Goal: Task Accomplishment & Management: Use online tool/utility

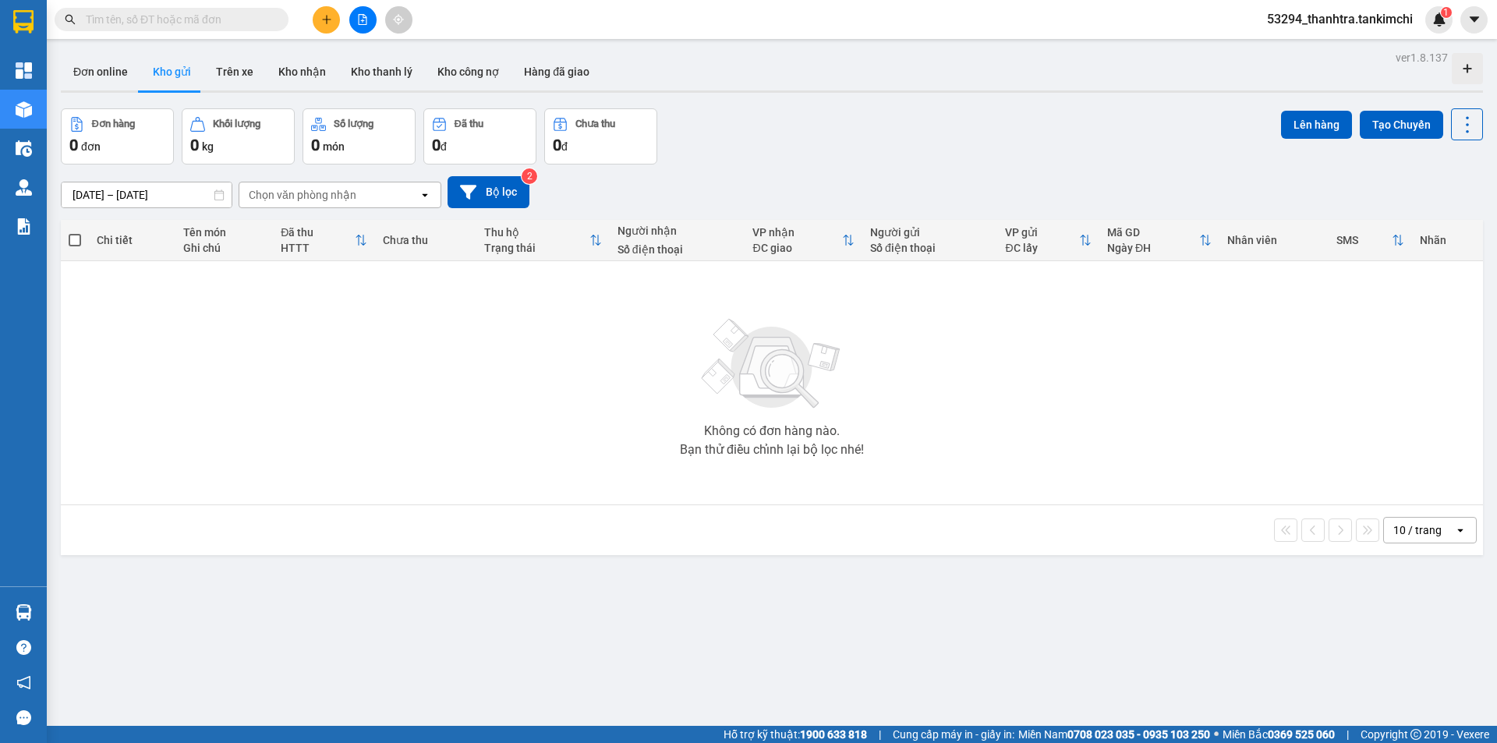
click at [373, 23] on button at bounding box center [362, 19] width 27 height 27
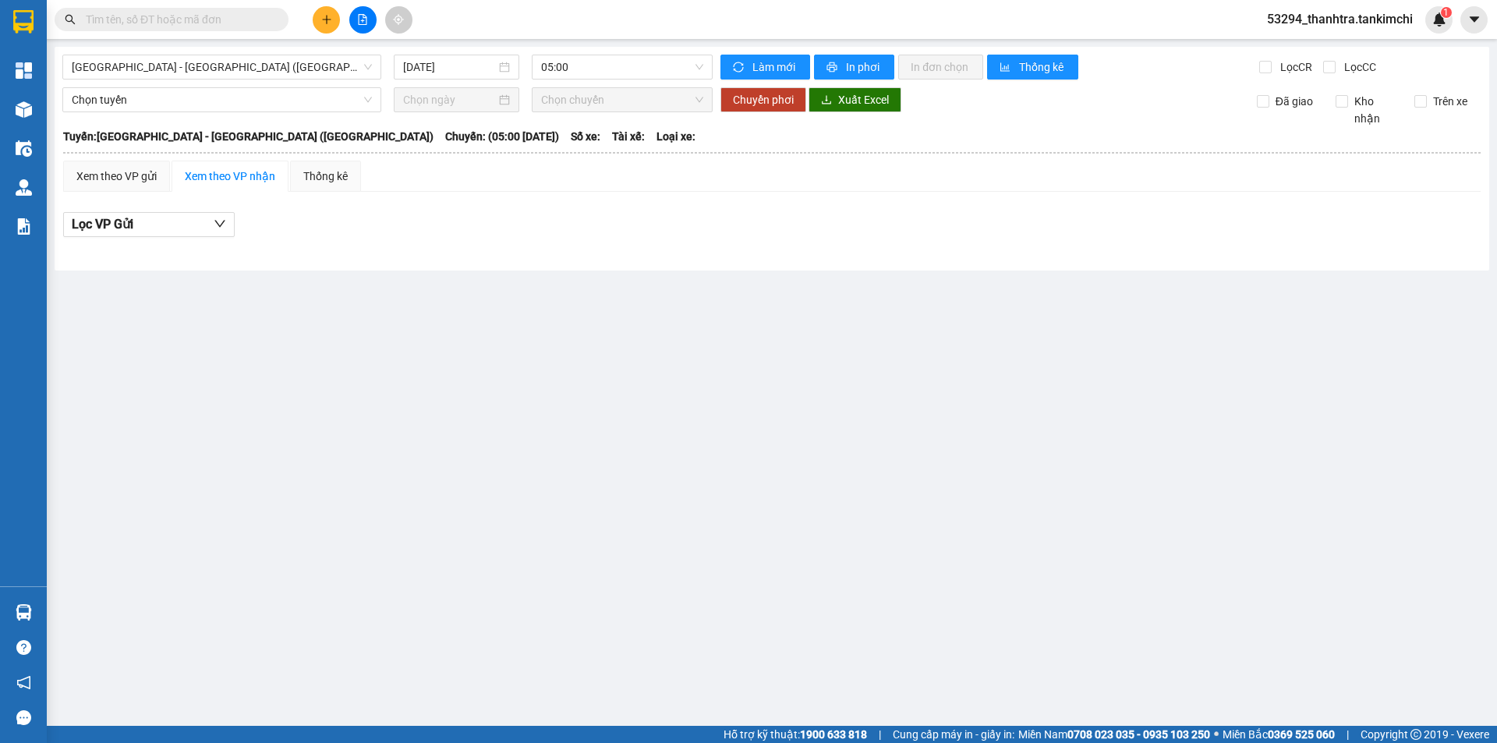
click at [189, 80] on div "[GEOGRAPHIC_DATA] - [GEOGRAPHIC_DATA] ([GEOGRAPHIC_DATA]) [DATE] 05:00 Làm mới …" at bounding box center [772, 159] width 1434 height 224
click at [192, 69] on span "[GEOGRAPHIC_DATA] - [GEOGRAPHIC_DATA] ([GEOGRAPHIC_DATA])" at bounding box center [222, 66] width 300 height 23
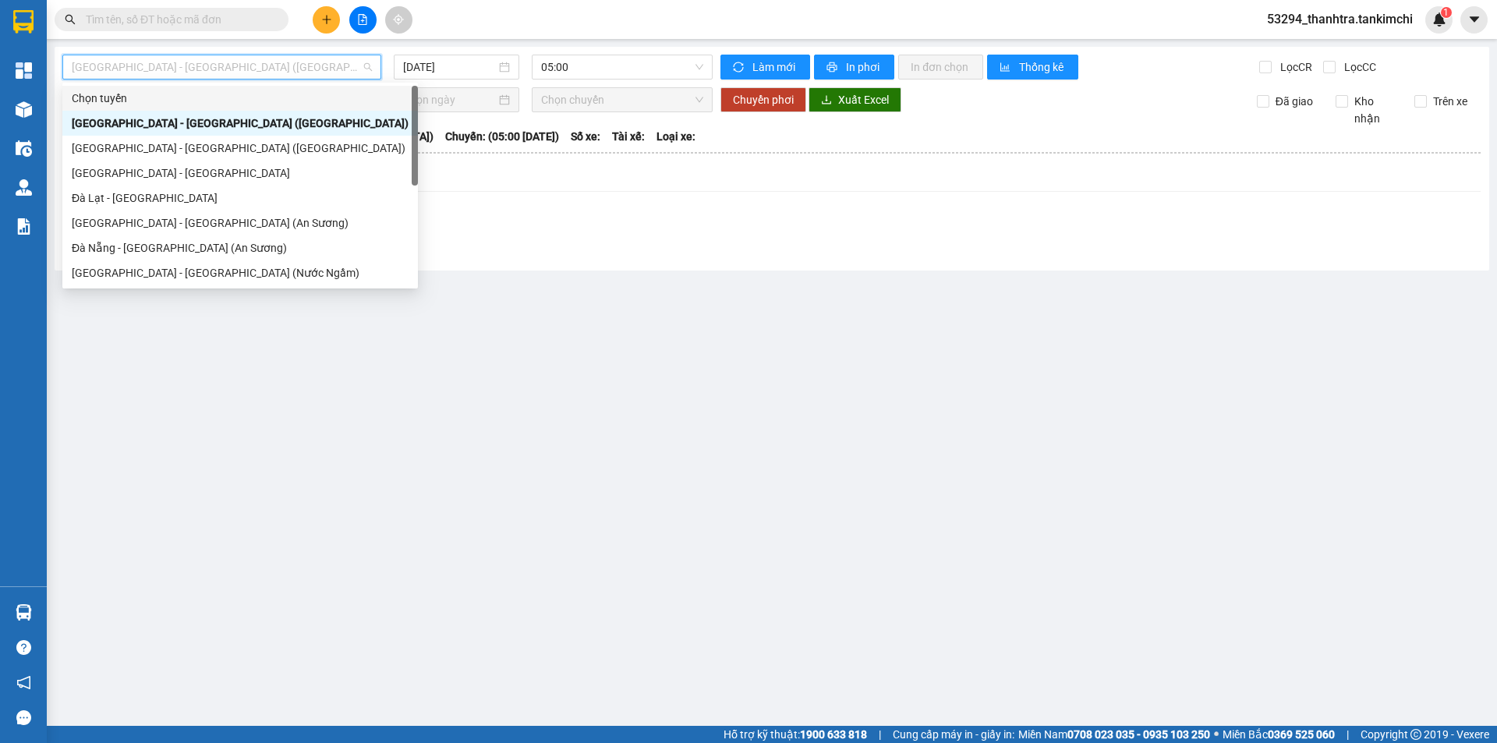
scroll to position [25, 0]
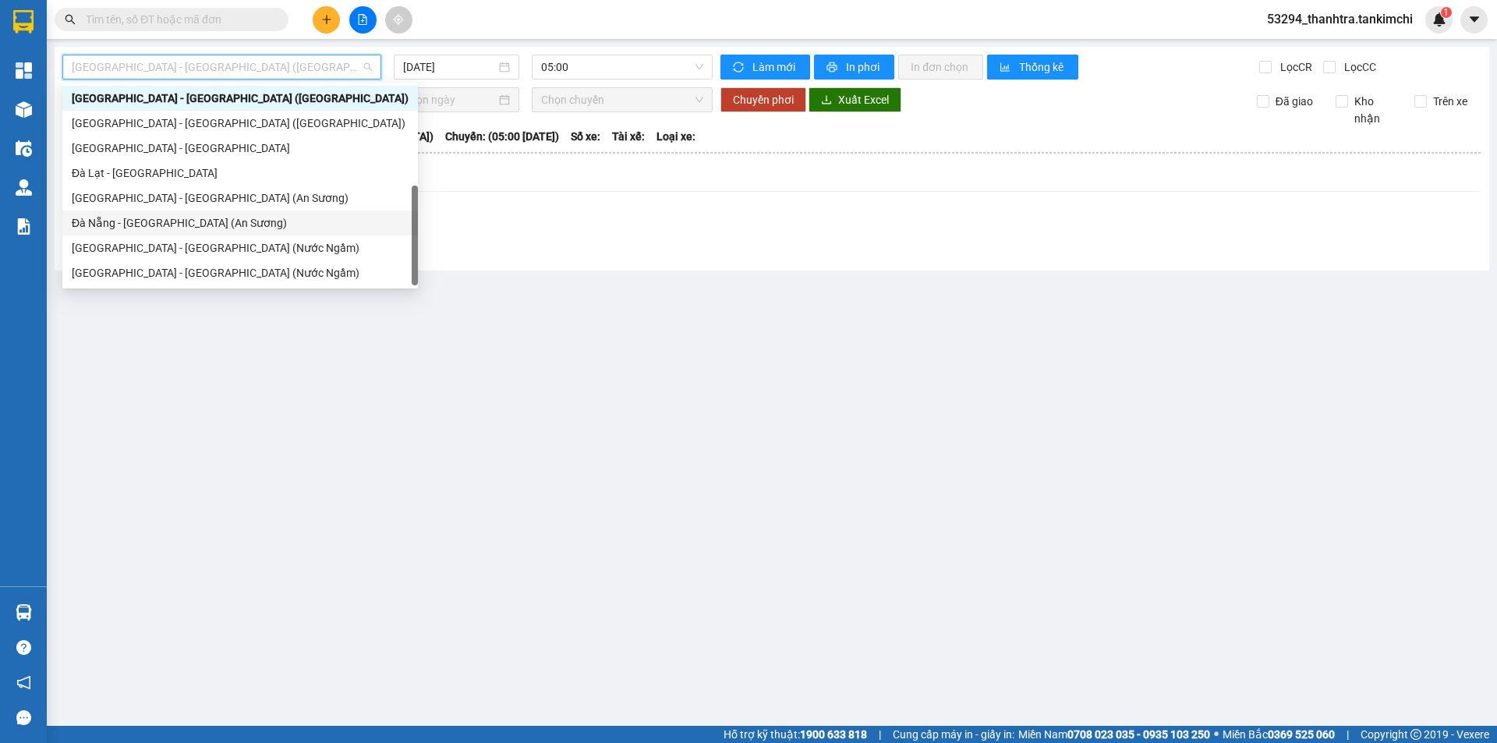
click at [126, 219] on div "Đà Nẵng - [GEOGRAPHIC_DATA] (An Sương)" at bounding box center [240, 222] width 337 height 17
type input "[DATE]"
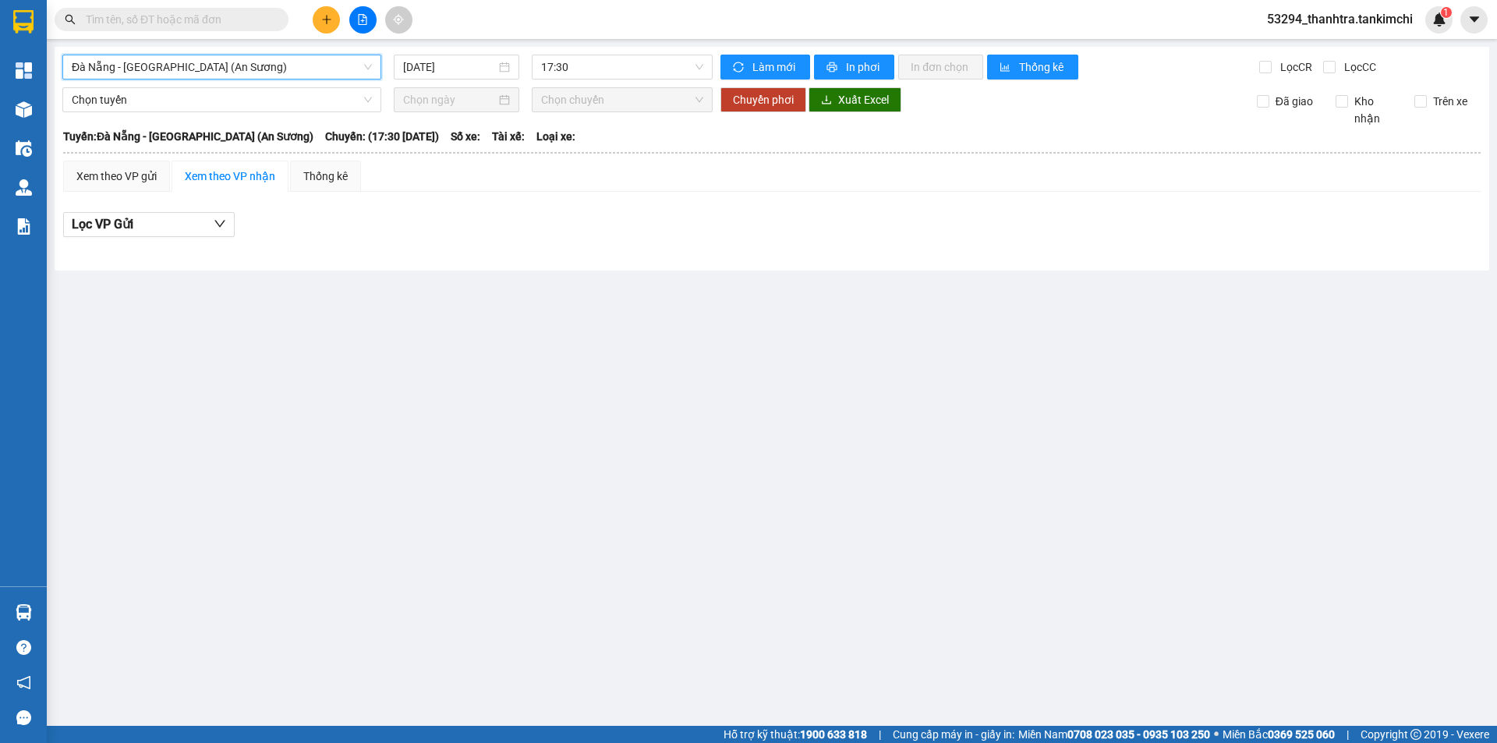
click at [222, 77] on div "Đà Nẵng - [GEOGRAPHIC_DATA] (An Sương)" at bounding box center [221, 67] width 319 height 25
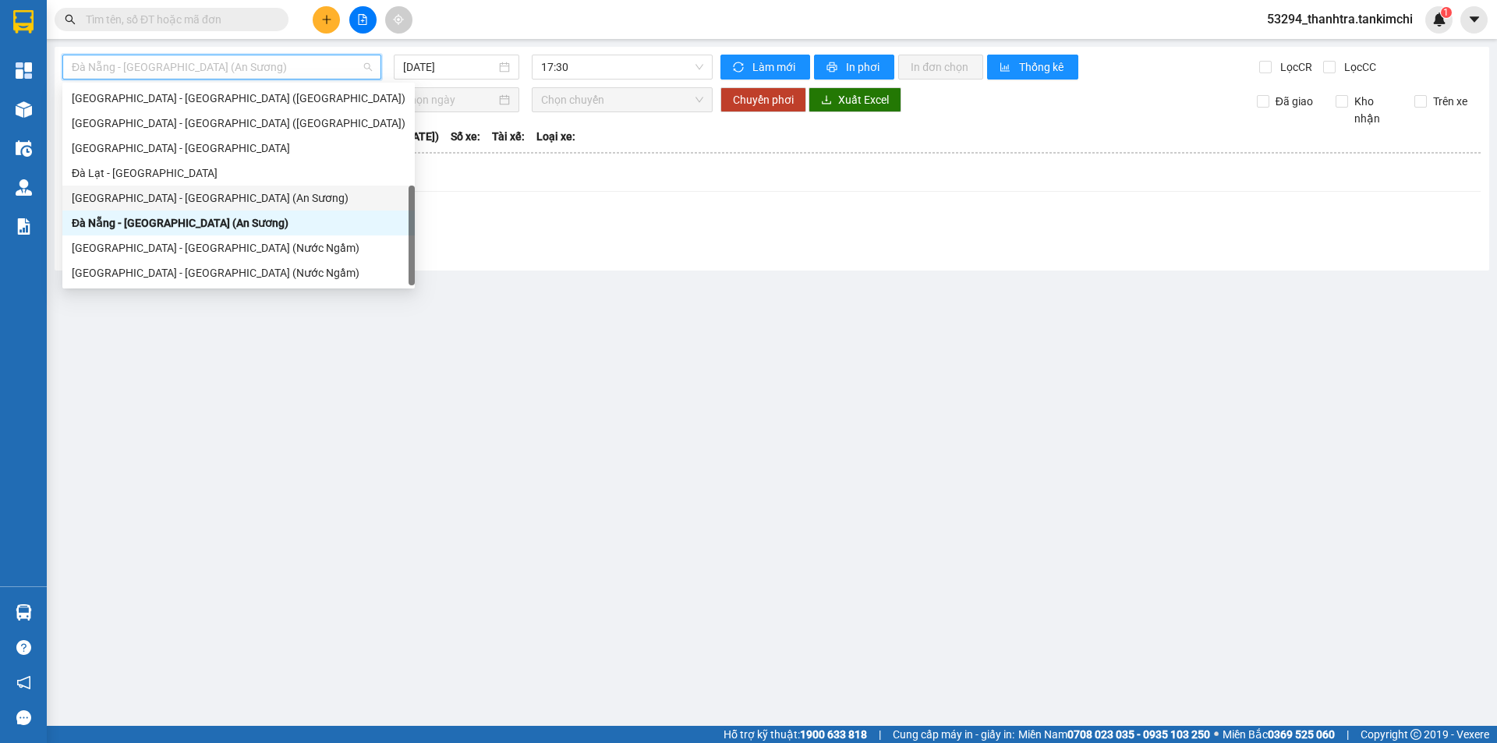
click at [135, 200] on div "[GEOGRAPHIC_DATA] - [GEOGRAPHIC_DATA] (An Sương)" at bounding box center [239, 197] width 334 height 17
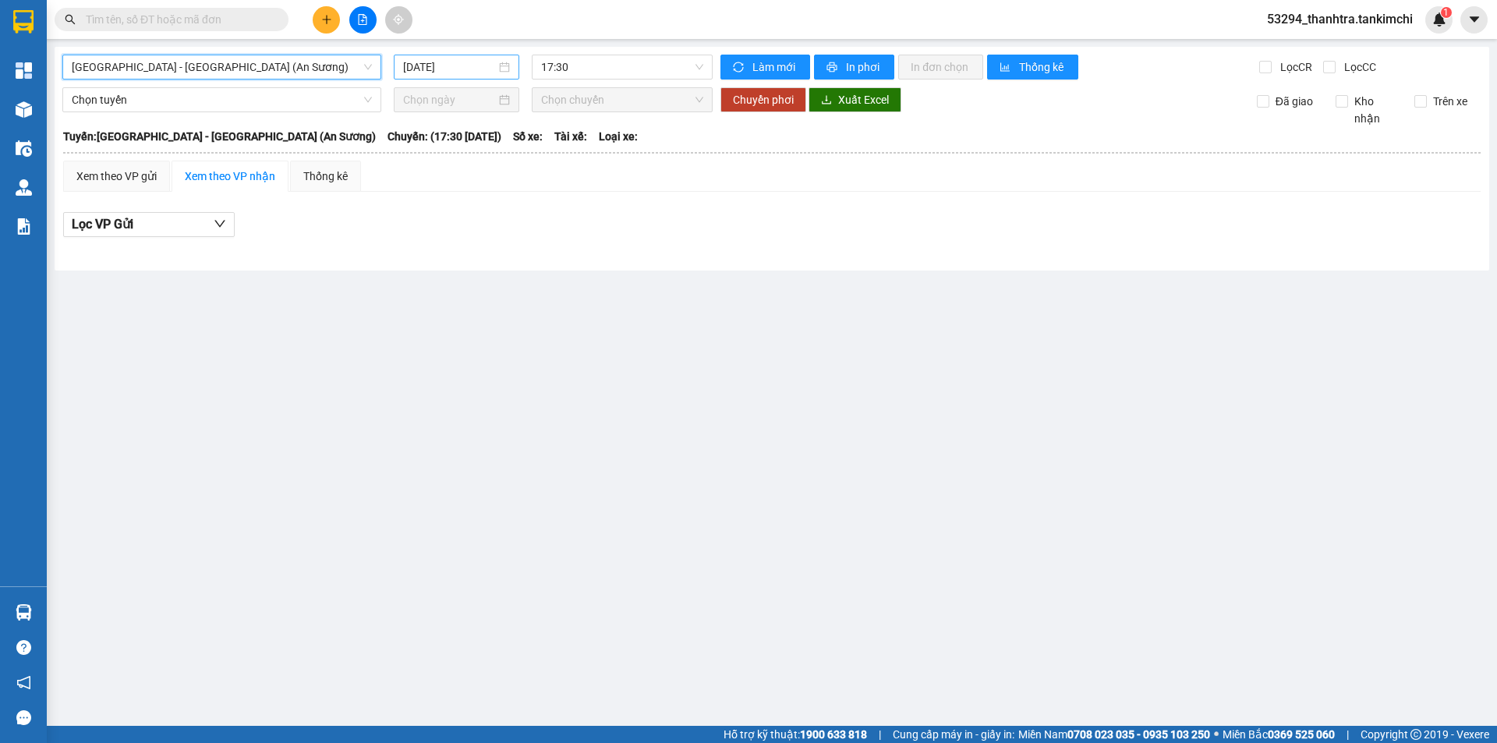
click at [423, 69] on input "[DATE]" at bounding box center [449, 66] width 93 height 17
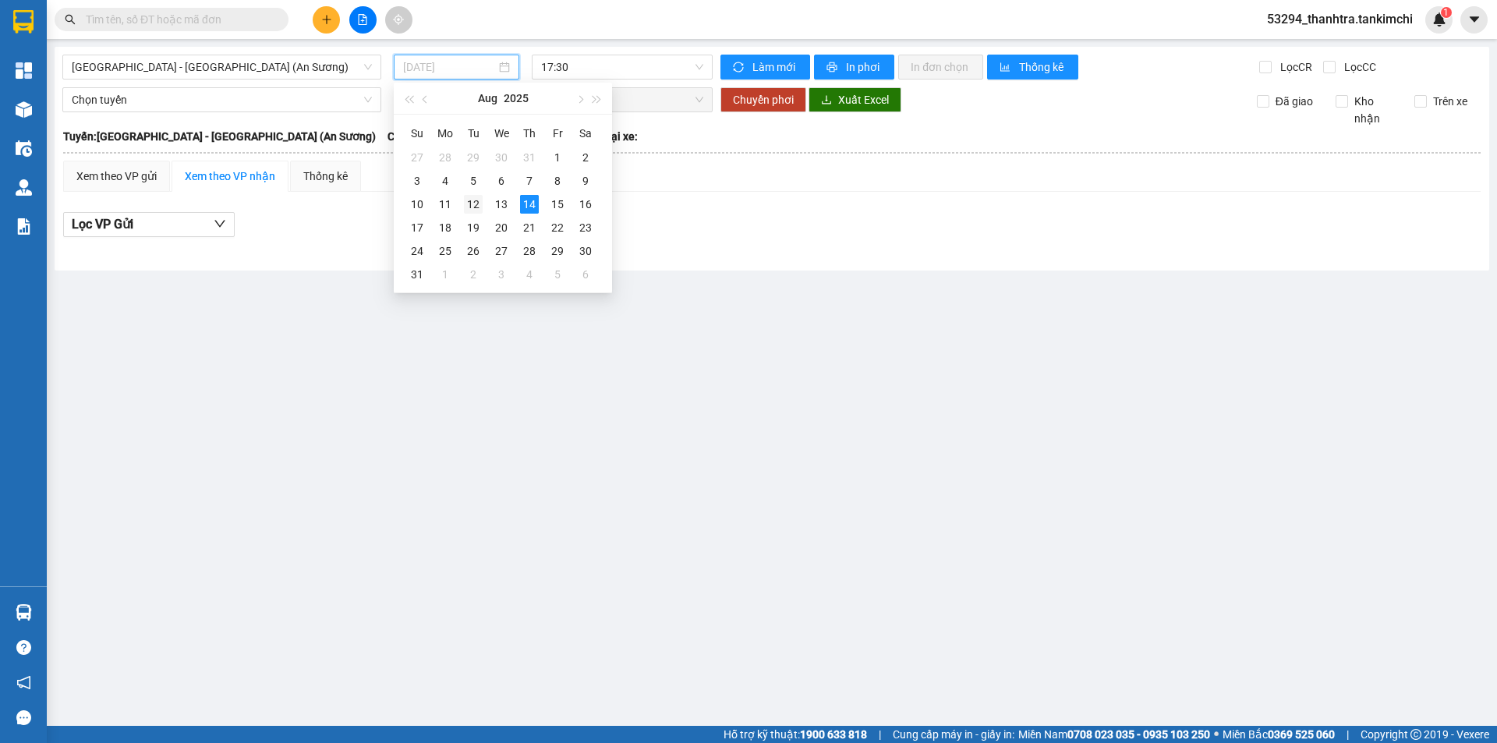
click at [470, 206] on div "12" at bounding box center [473, 204] width 19 height 19
type input "[DATE]"
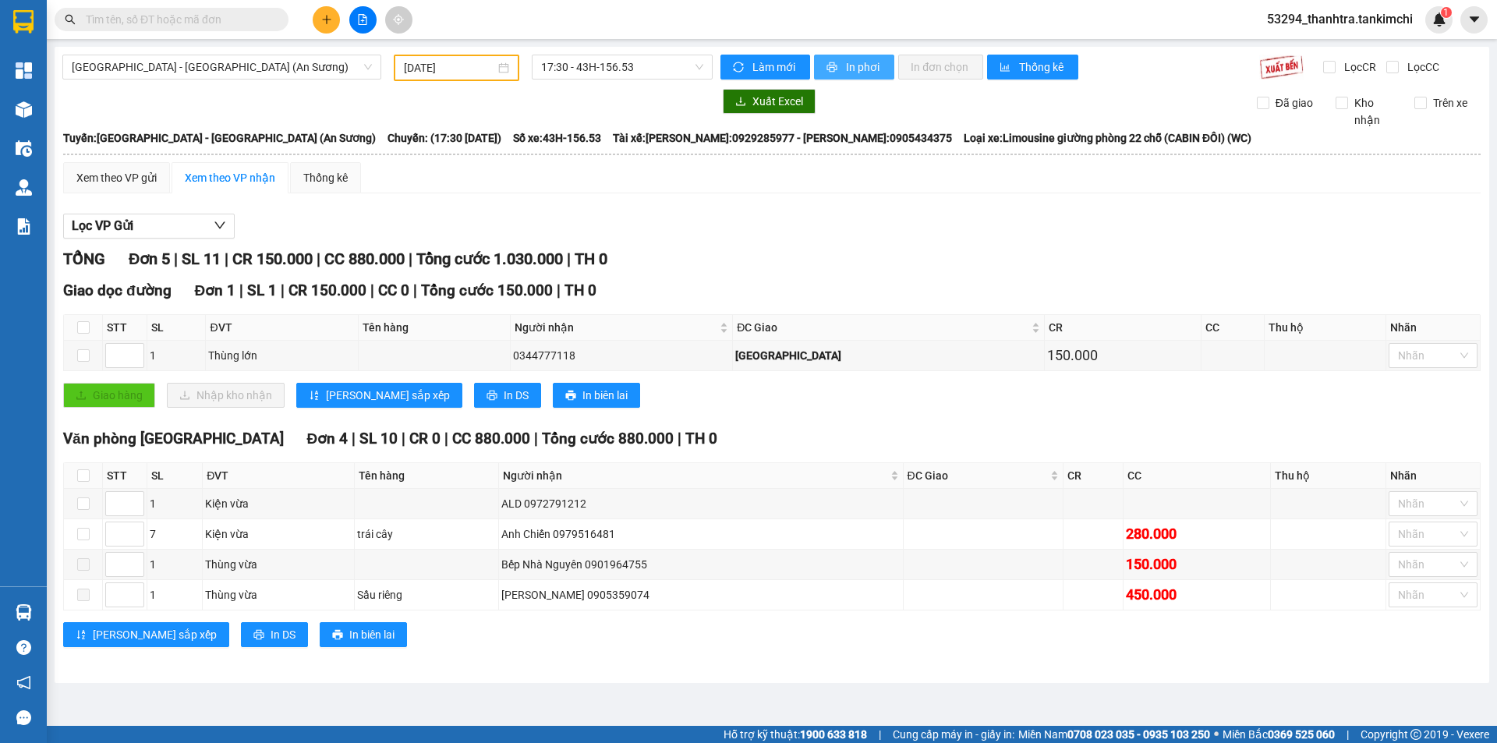
drag, startPoint x: 857, startPoint y: 64, endPoint x: 847, endPoint y: 73, distance: 13.2
click at [856, 65] on span "In phơi" at bounding box center [864, 66] width 36 height 17
click at [222, 69] on span "[GEOGRAPHIC_DATA] - [GEOGRAPHIC_DATA] (An Sương)" at bounding box center [222, 66] width 300 height 23
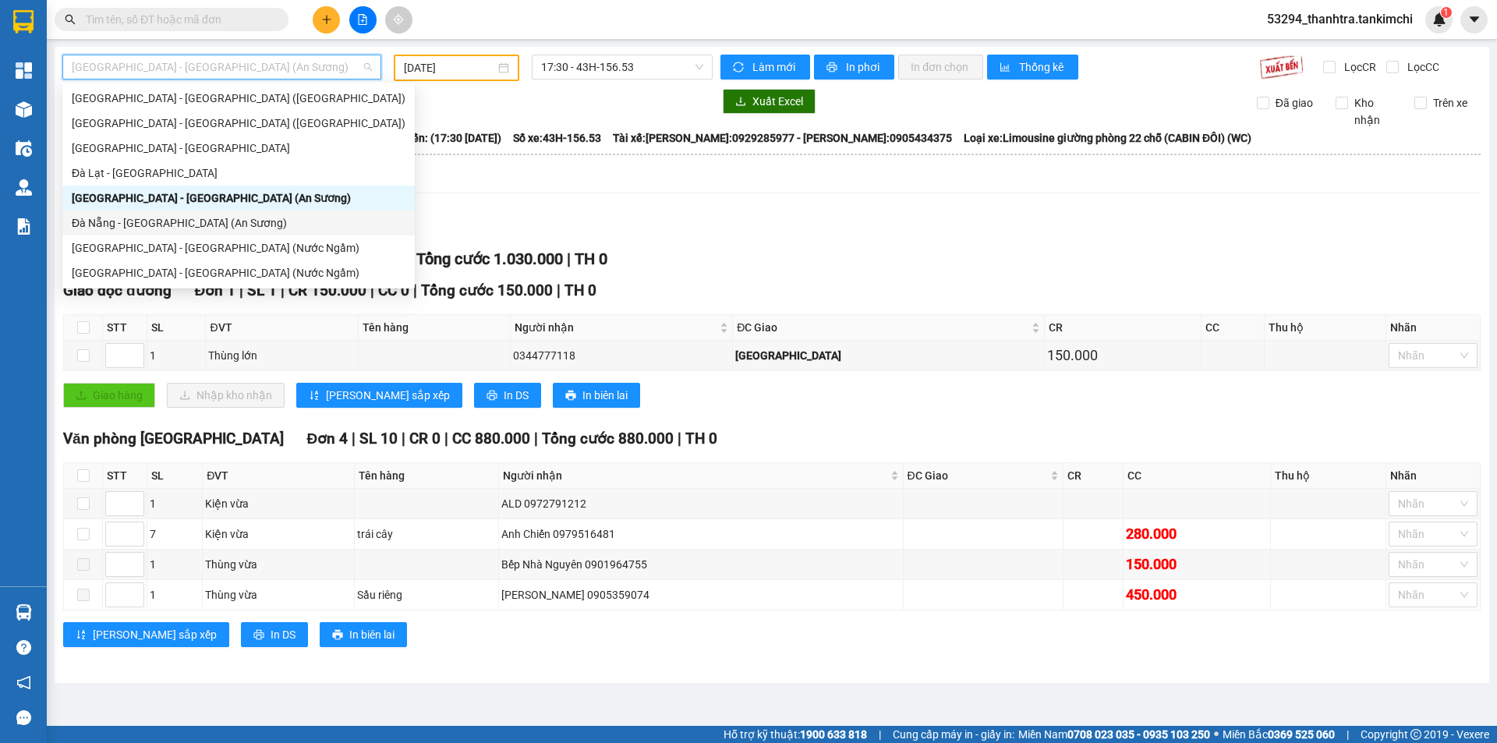
drag, startPoint x: 158, startPoint y: 228, endPoint x: 156, endPoint y: 236, distance: 8.1
click at [160, 229] on div "Đà Nẵng - [GEOGRAPHIC_DATA] (An Sương)" at bounding box center [239, 222] width 334 height 17
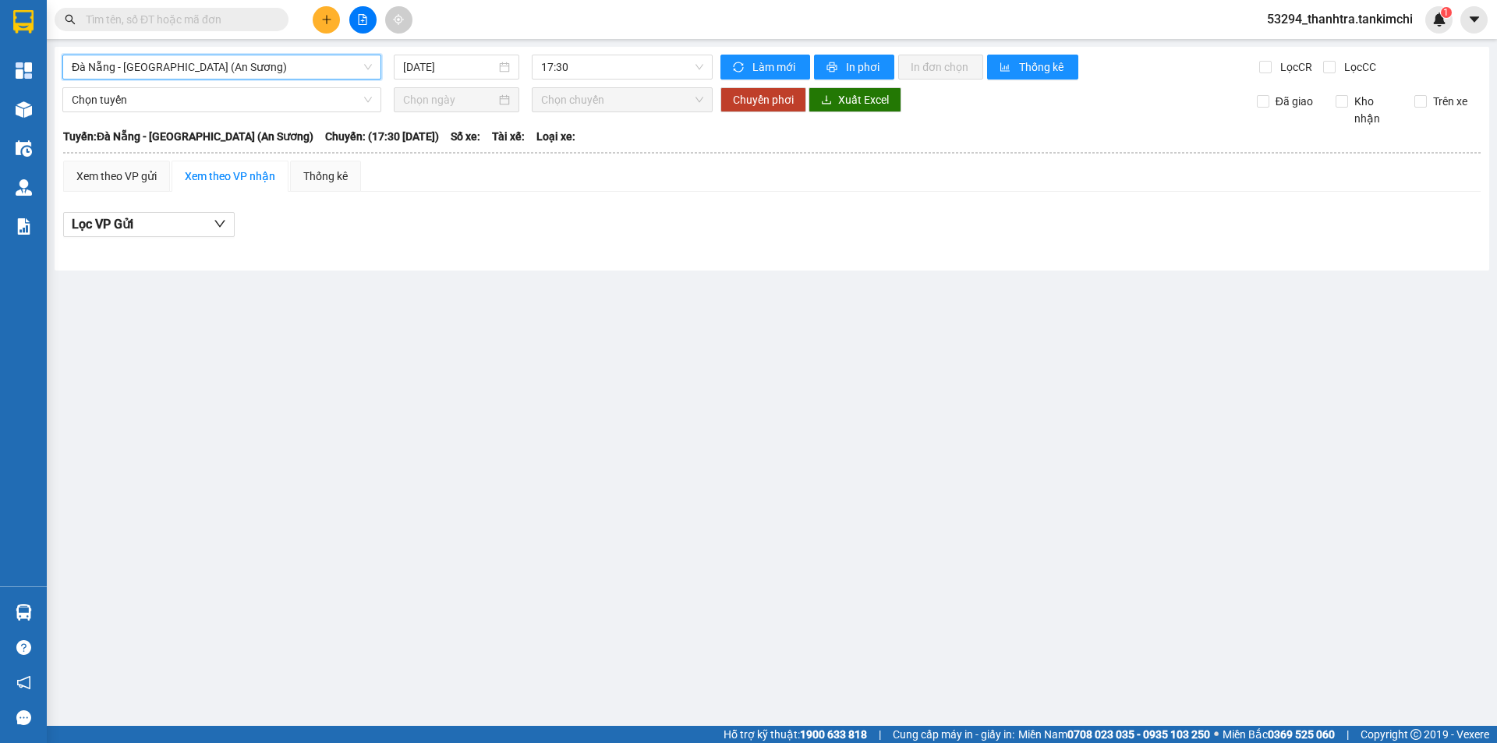
drag, startPoint x: 175, startPoint y: 65, endPoint x: 177, endPoint y: 80, distance: 15.0
click at [175, 66] on span "Đà Nẵng - [GEOGRAPHIC_DATA] (An Sương)" at bounding box center [222, 66] width 300 height 23
drag, startPoint x: 455, startPoint y: 167, endPoint x: 409, endPoint y: 92, distance: 87.8
click at [452, 165] on div "Xem theo VP gửi Xem theo VP nhận Thống kê" at bounding box center [771, 176] width 1417 height 31
click at [423, 76] on div "[DATE]" at bounding box center [457, 67] width 126 height 25
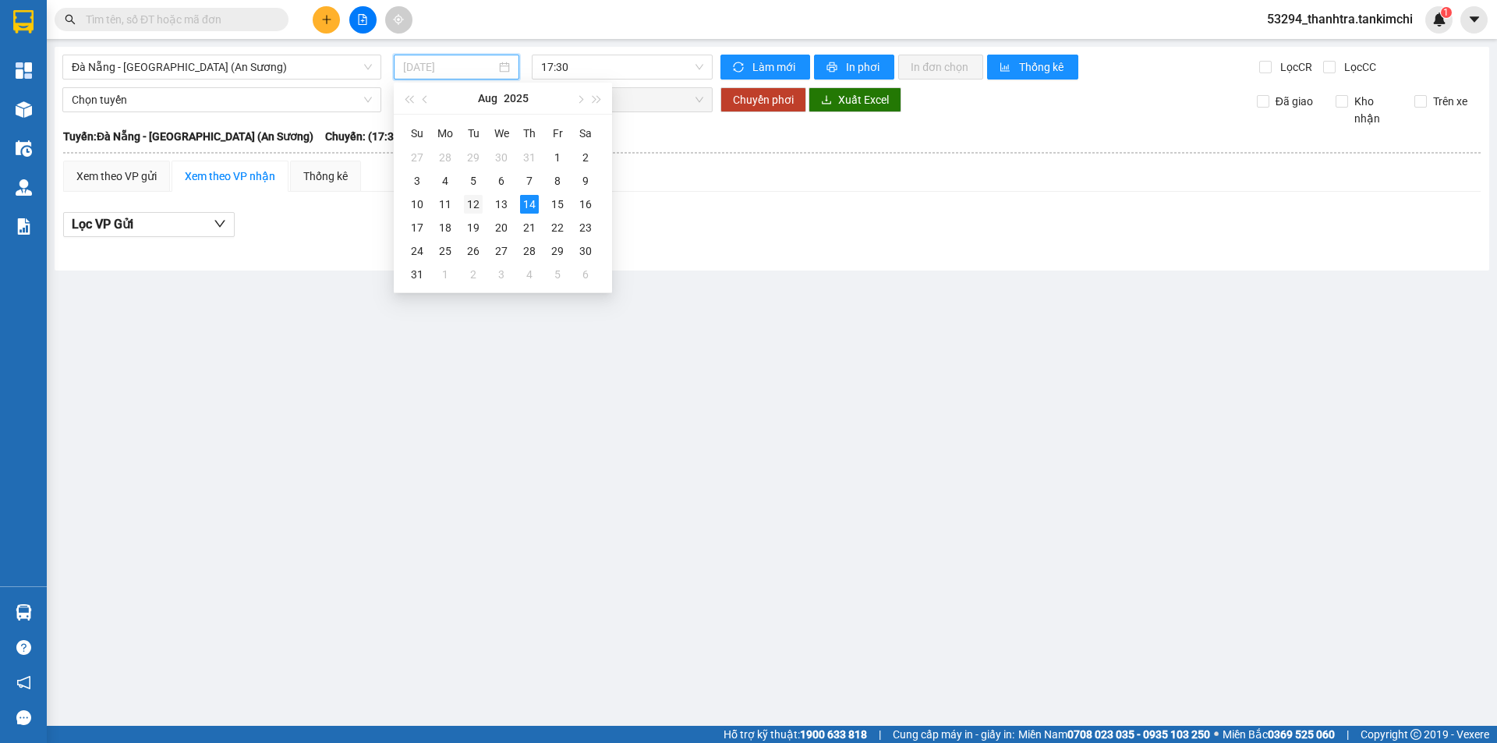
click at [473, 207] on div "12" at bounding box center [473, 204] width 19 height 19
type input "[DATE]"
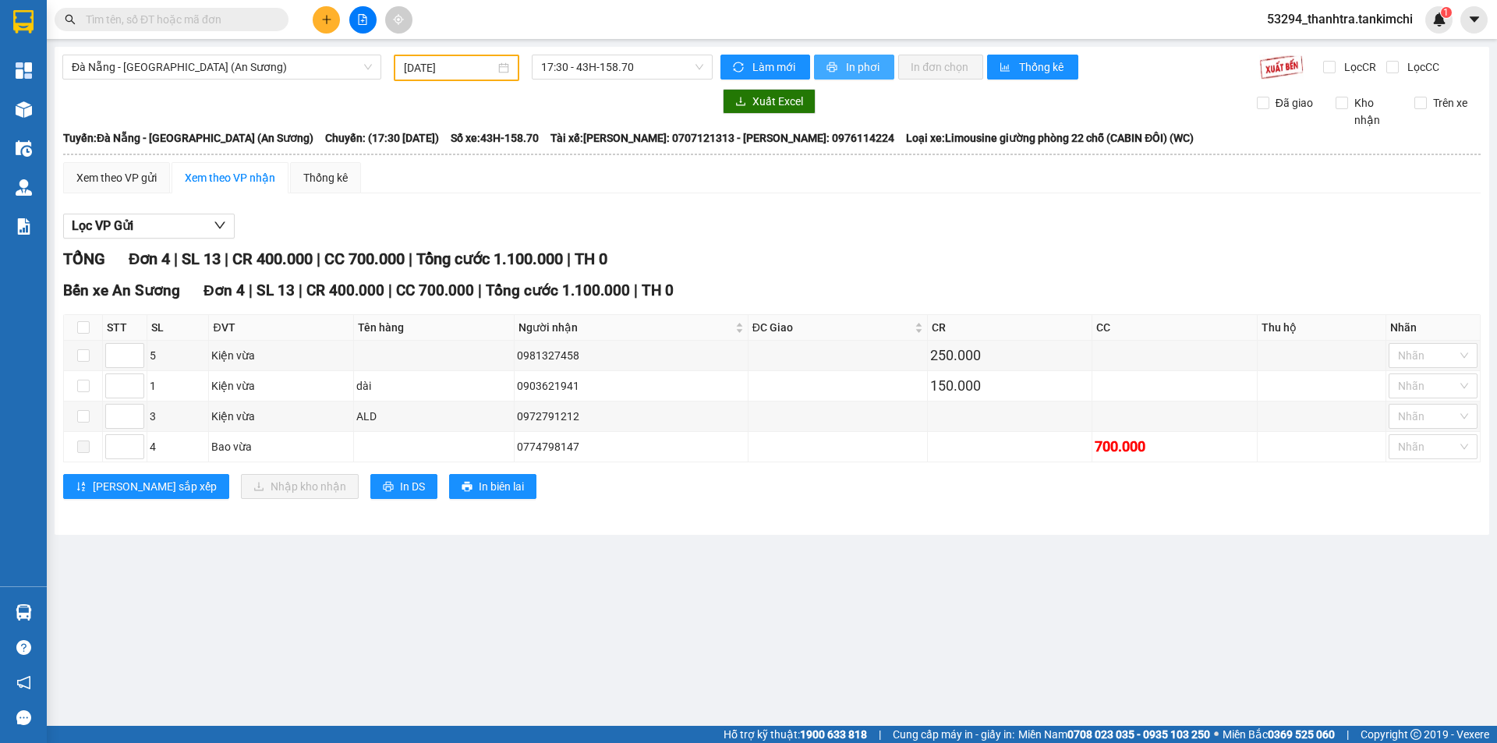
drag, startPoint x: 834, startPoint y: 68, endPoint x: 835, endPoint y: 81, distance: 13.3
click at [835, 70] on icon "printer" at bounding box center [831, 67] width 11 height 11
drag, startPoint x: 847, startPoint y: 62, endPoint x: 858, endPoint y: 66, distance: 11.6
click at [847, 63] on span "In phơi" at bounding box center [864, 66] width 36 height 17
drag, startPoint x: 473, startPoint y: 72, endPoint x: 479, endPoint y: 96, distance: 24.8
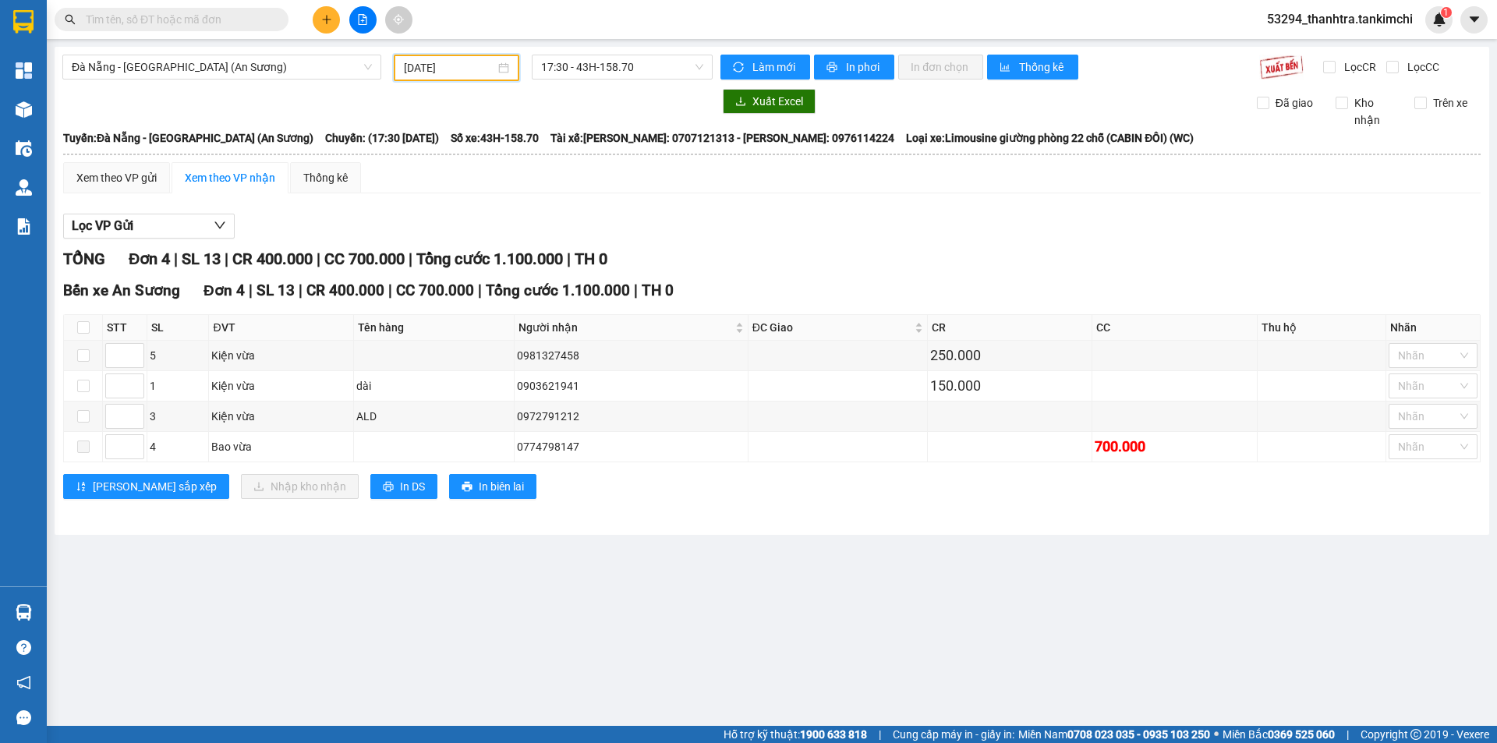
click at [472, 72] on input "[DATE]" at bounding box center [449, 67] width 91 height 17
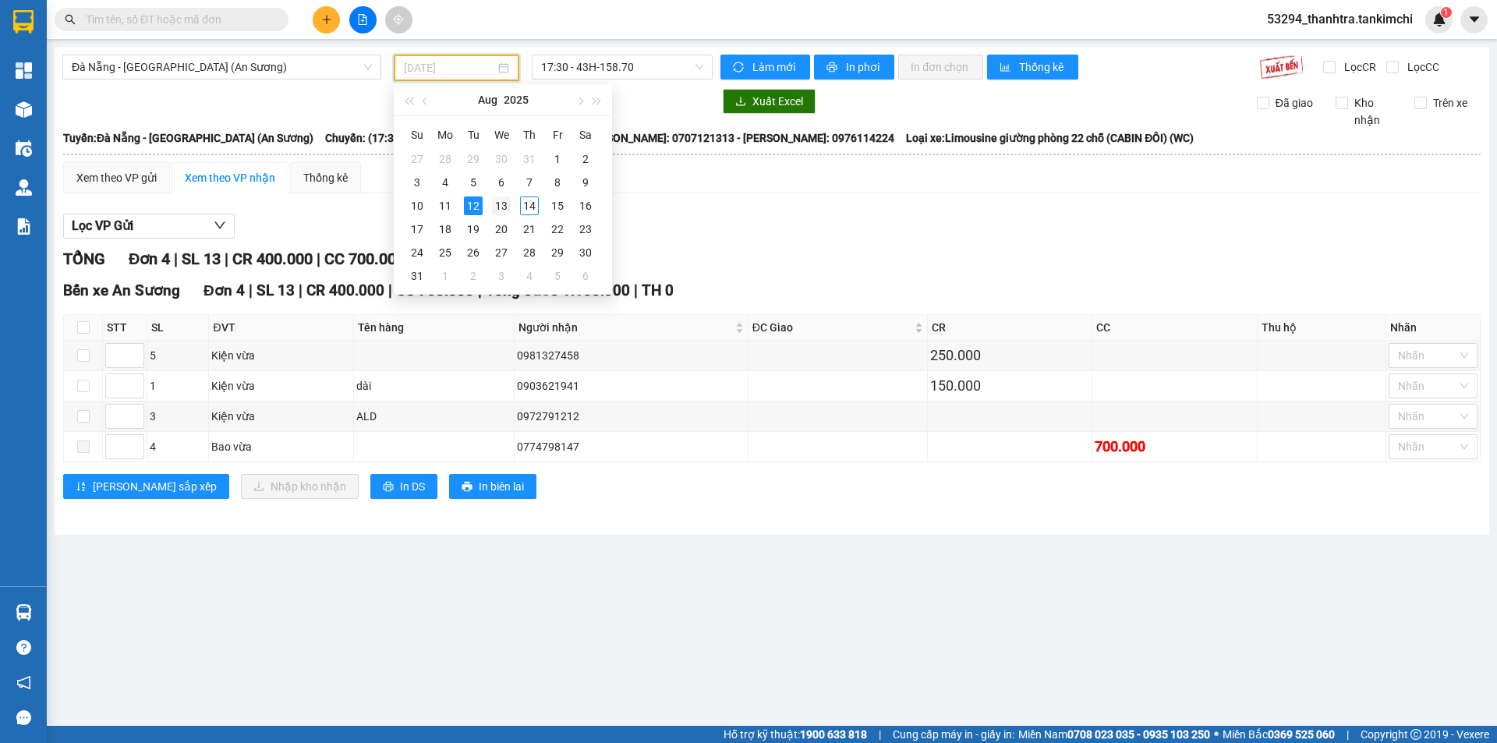
click at [497, 207] on div "13" at bounding box center [501, 205] width 19 height 19
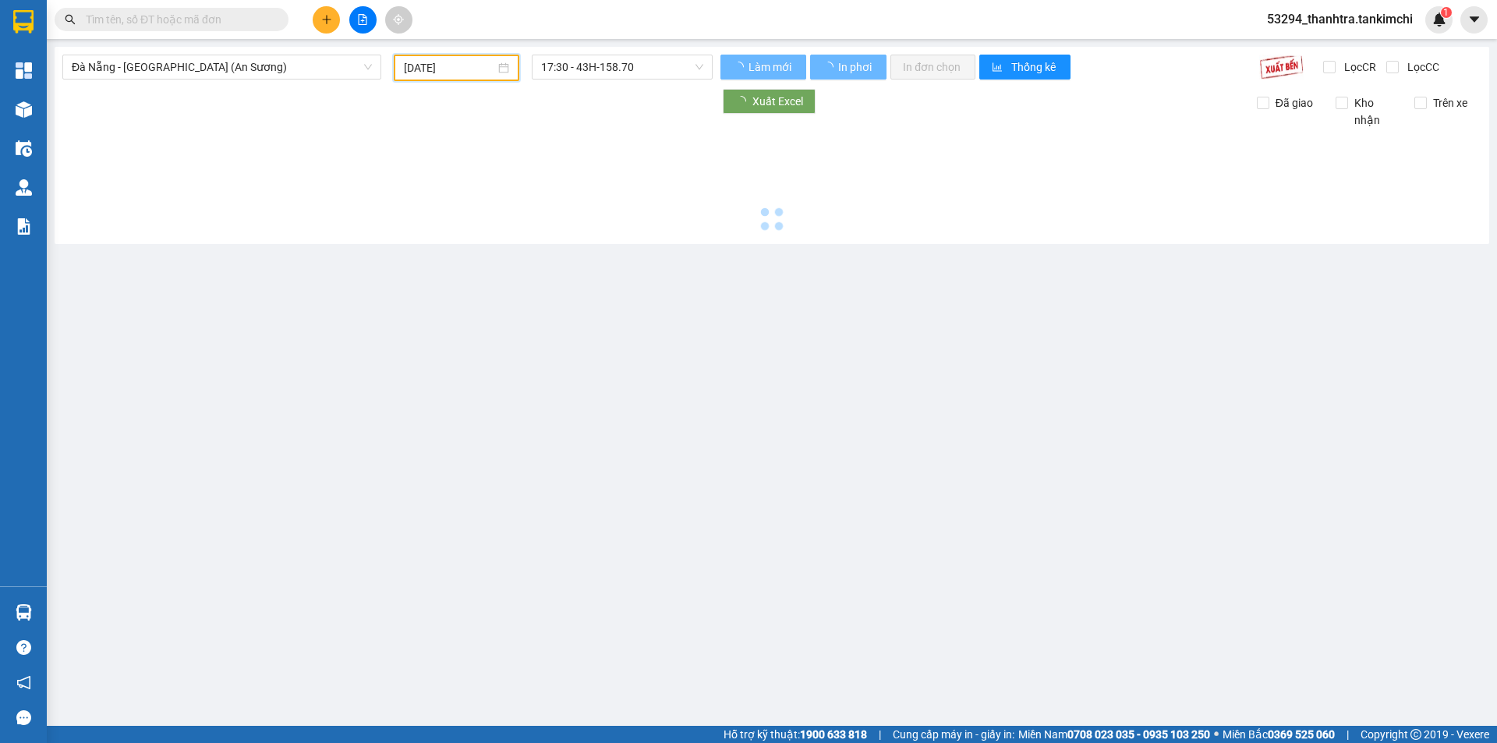
type input "[DATE]"
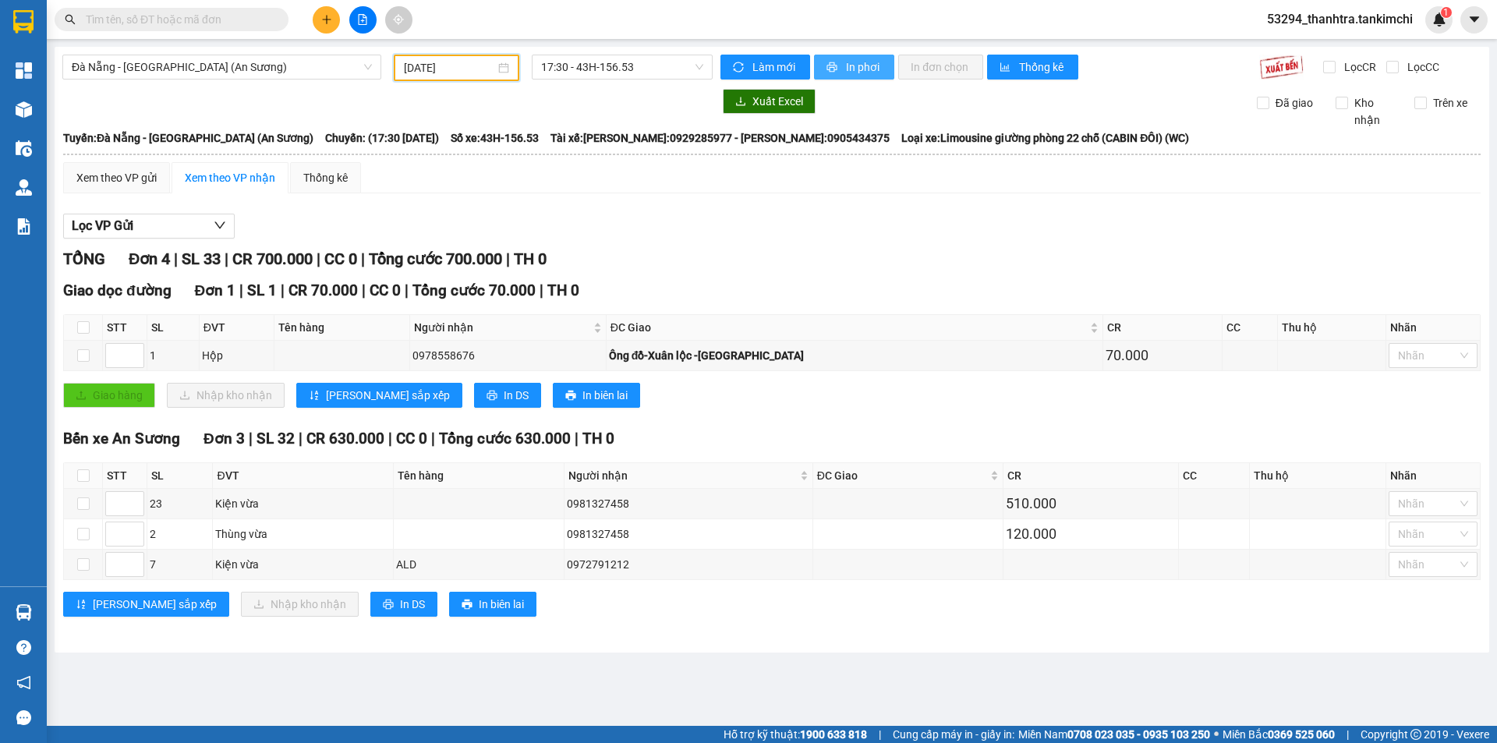
click at [871, 58] on span "In phơi" at bounding box center [864, 66] width 36 height 17
